Goal: Use online tool/utility

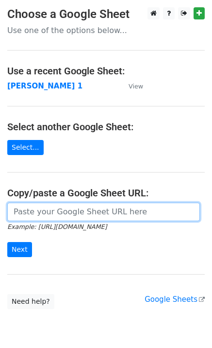
drag, startPoint x: 46, startPoint y: 216, endPoint x: 52, endPoint y: 216, distance: 6.3
click at [46, 216] on input "url" at bounding box center [103, 211] width 193 height 18
type input "https://docs.google.com/spreadsheets/d/1laFuCRc_gf7_XeBsXZvznQFuTKtWG6_jmo9dt9r…"
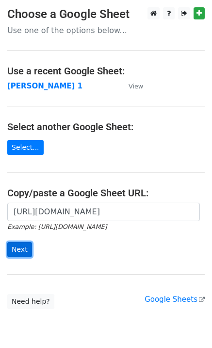
click at [23, 249] on input "Next" at bounding box center [19, 249] width 25 height 15
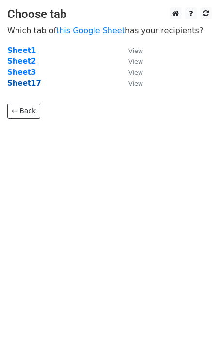
click at [21, 80] on strong "Sheet17" at bounding box center [24, 83] width 34 height 9
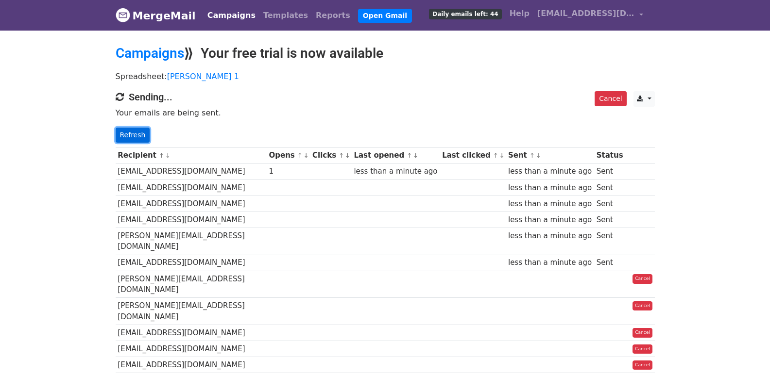
click at [129, 132] on link "Refresh" at bounding box center [133, 135] width 34 height 15
